Goal: Task Accomplishment & Management: Complete application form

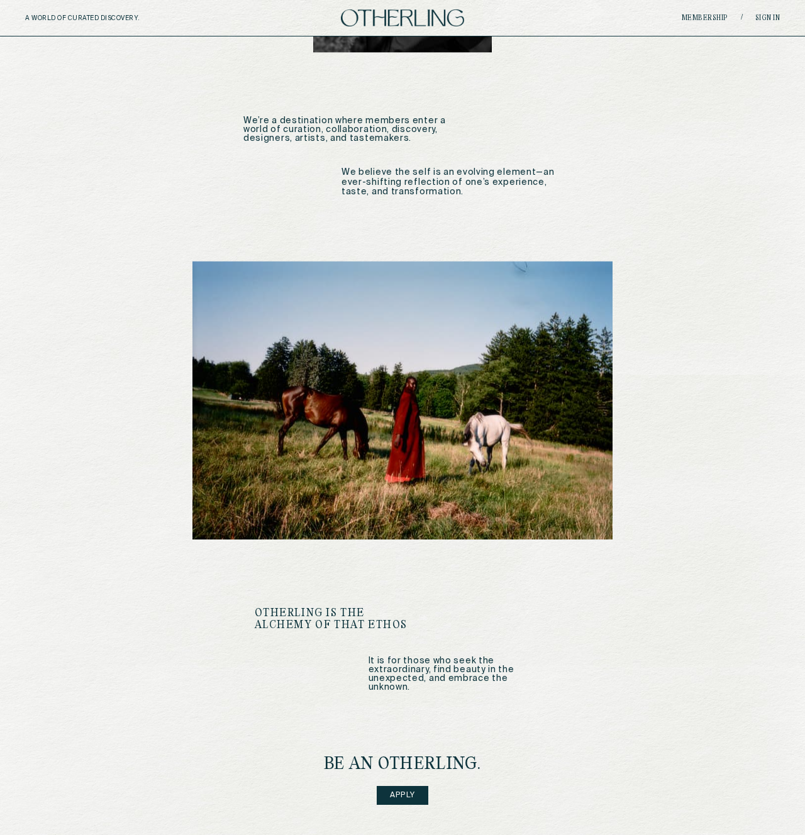
scroll to position [1259, 0]
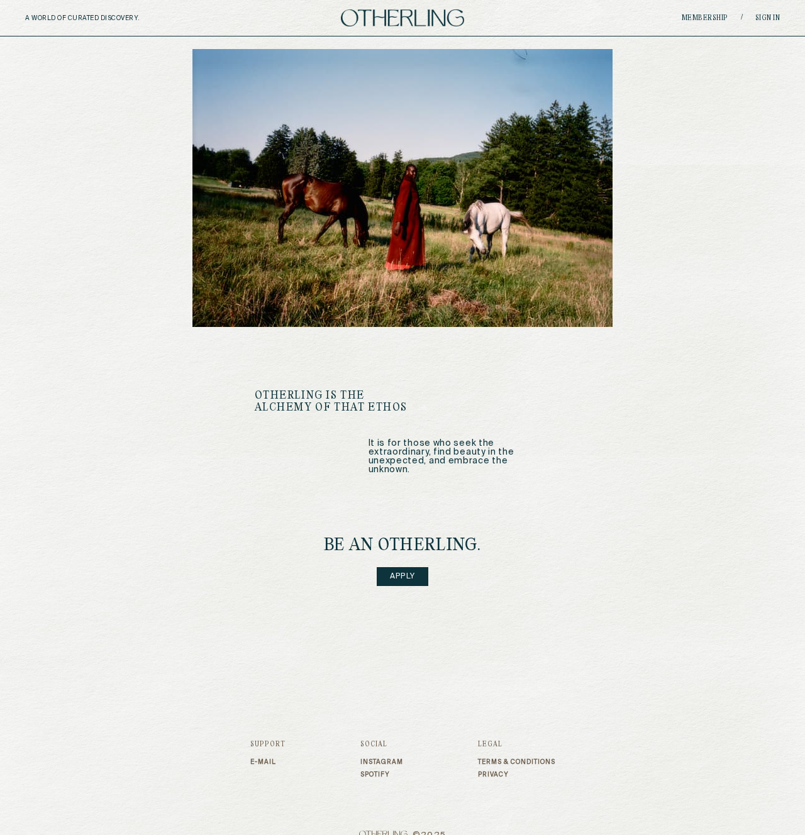
click at [409, 567] on link "Apply" at bounding box center [403, 576] width 52 height 19
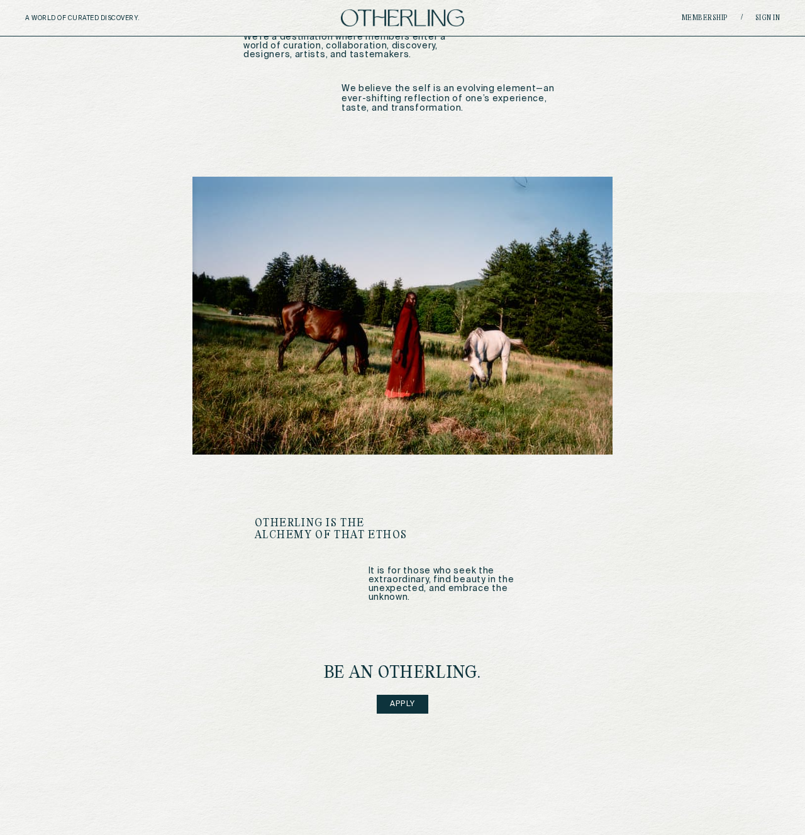
scroll to position [1259, 0]
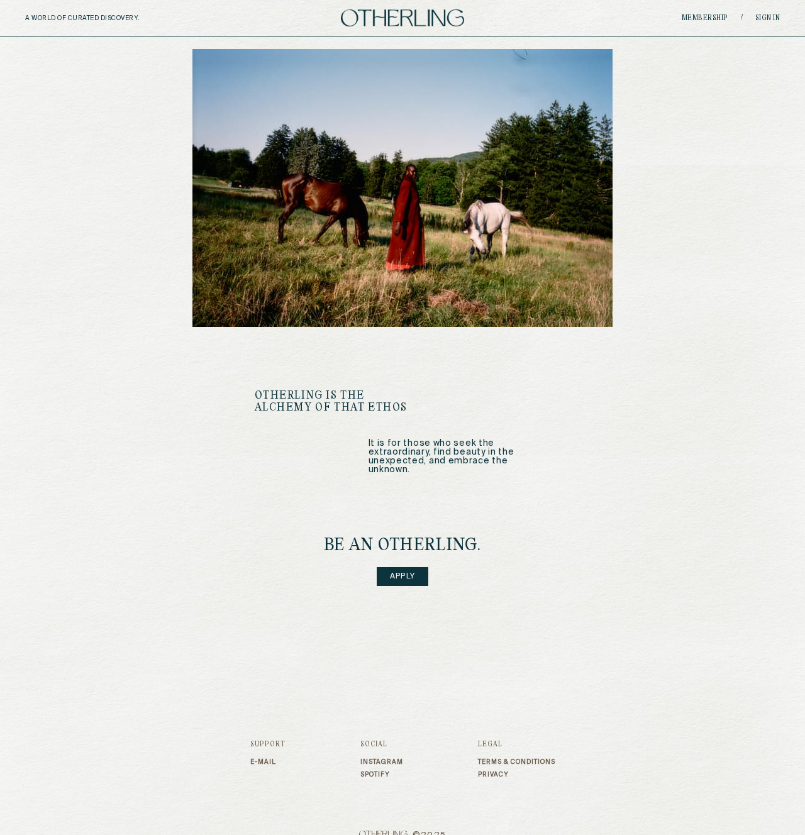
click at [399, 567] on link "Apply" at bounding box center [403, 576] width 52 height 19
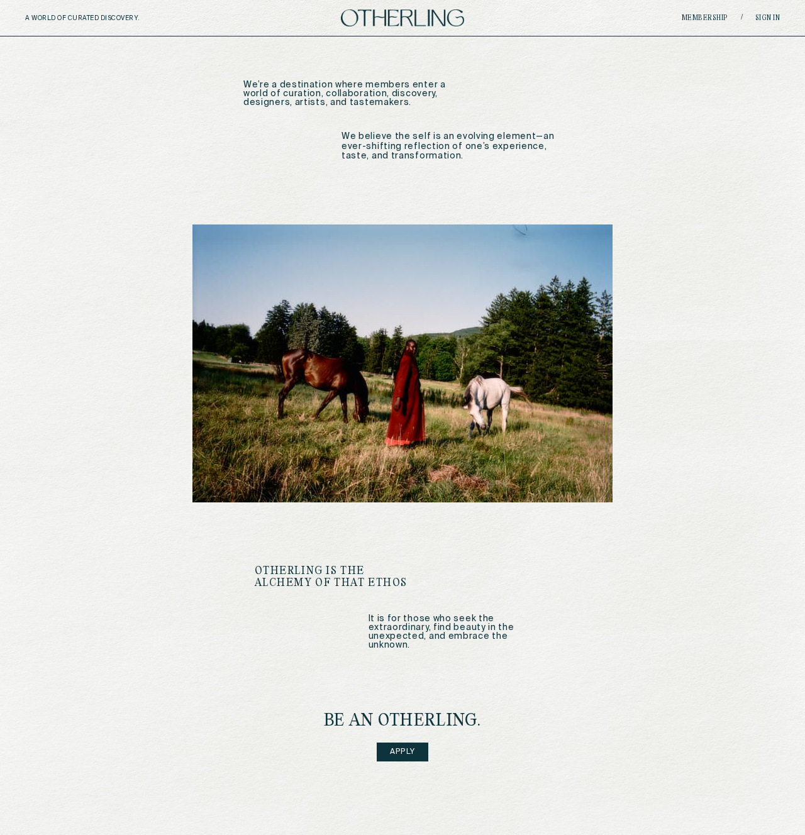
scroll to position [1259, 0]
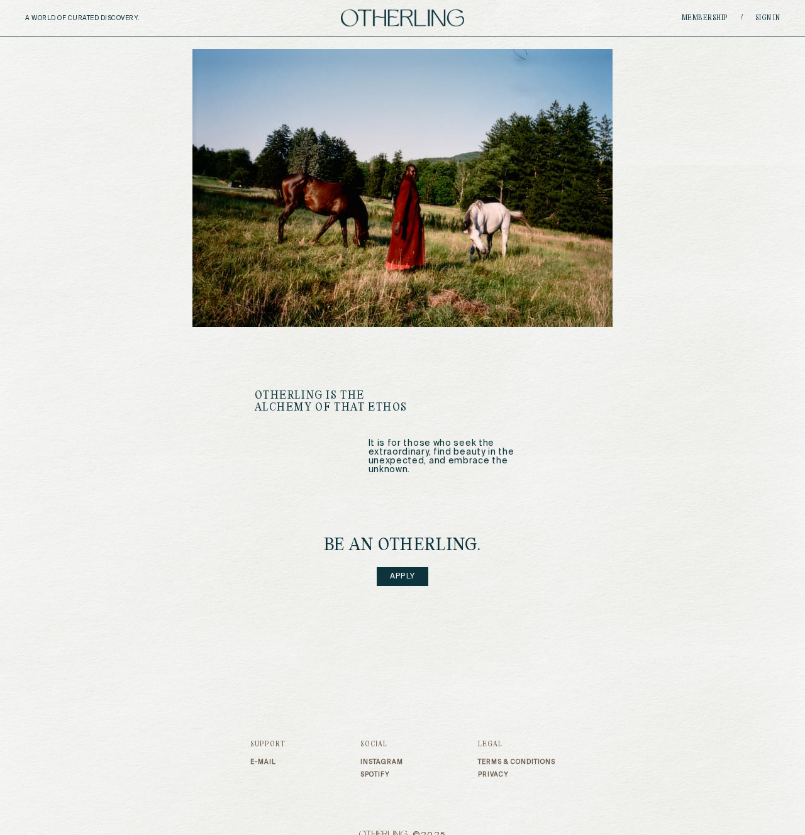
click at [408, 567] on link "Apply" at bounding box center [403, 576] width 52 height 19
